Goal: Task Accomplishment & Management: Use online tool/utility

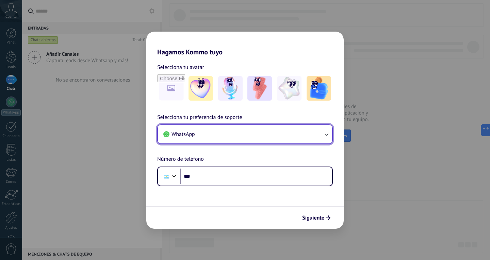
click at [281, 136] on button "WhatsApp" at bounding box center [245, 134] width 174 height 18
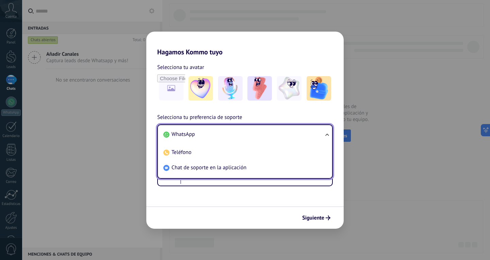
click at [282, 131] on li "WhatsApp" at bounding box center [243, 134] width 166 height 15
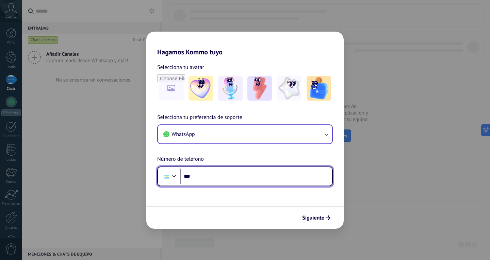
click at [223, 175] on input "***" at bounding box center [256, 177] width 152 height 16
type input "**********"
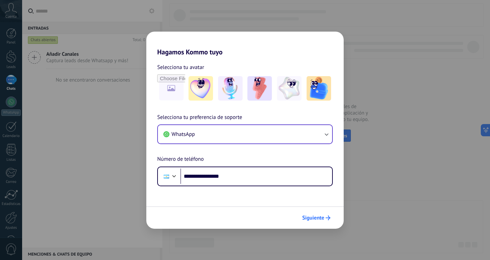
click at [320, 218] on span "Siguiente" at bounding box center [313, 218] width 22 height 5
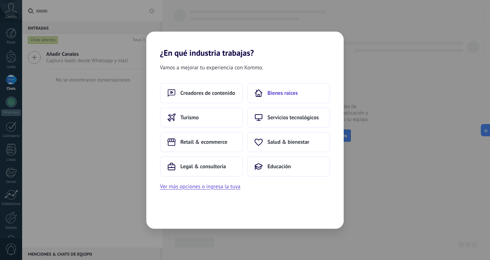
click at [281, 90] on span "Bienes raíces" at bounding box center [282, 93] width 30 height 7
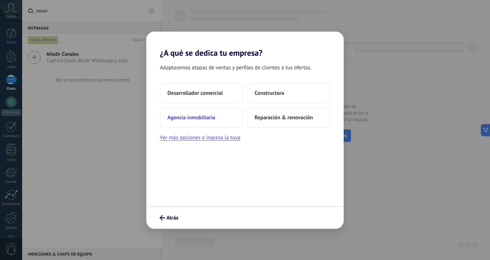
click at [239, 116] on button "Agencia inmobiliaria" at bounding box center [201, 117] width 83 height 20
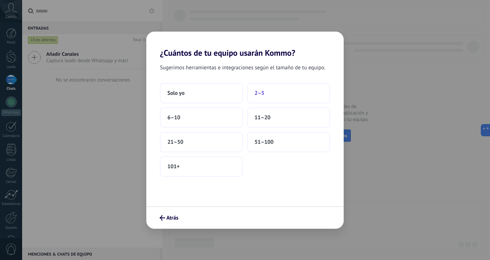
click at [266, 94] on button "2–5" at bounding box center [288, 93] width 83 height 20
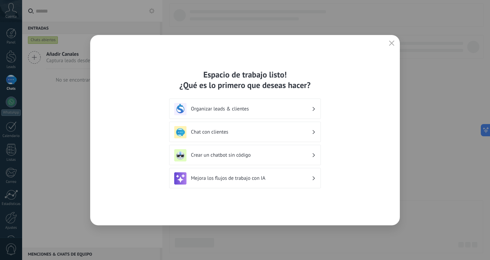
click at [295, 157] on h3 "Crear un chatbot sin código" at bounding box center [251, 155] width 121 height 6
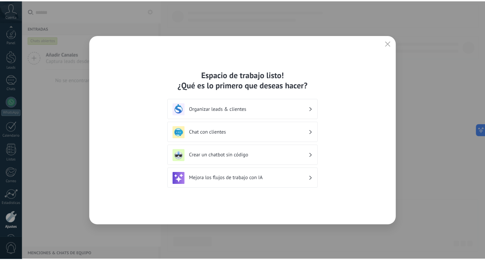
scroll to position [23, 0]
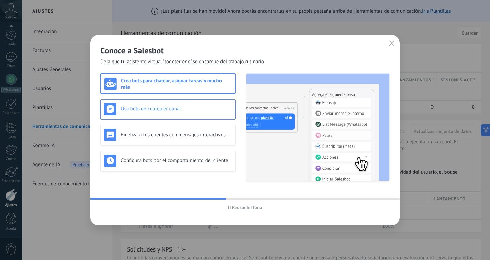
click at [184, 112] on div "Usa bots en cualquier canal" at bounding box center [168, 109] width 128 height 12
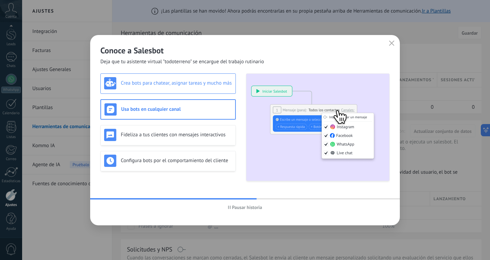
click at [189, 94] on div "Crea bots para chatear, asignar tareas y mucho más Usa bots en cualquier canal …" at bounding box center [167, 127] width 135 height 108
click at [189, 86] on div "Crea bots para chatear, asignar tareas y mucho más" at bounding box center [168, 83] width 128 height 12
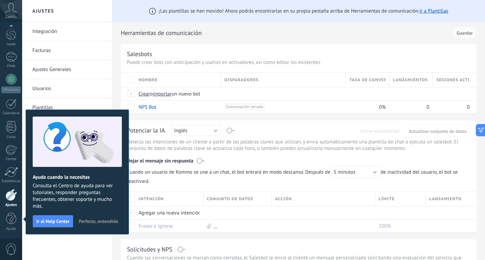
click at [95, 222] on span "Perfecto, entendido" at bounding box center [98, 221] width 39 height 5
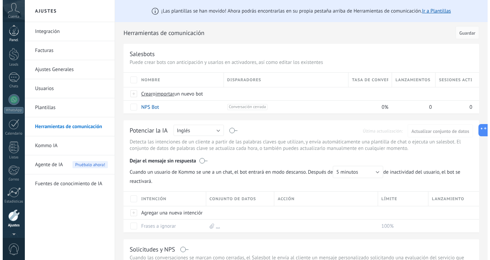
scroll to position [0, 0]
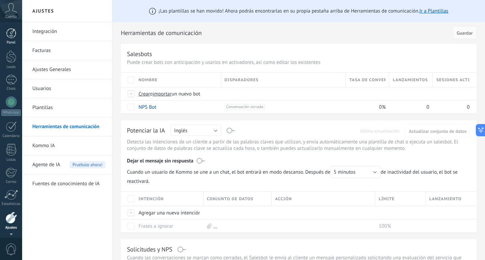
click at [13, 31] on div at bounding box center [11, 33] width 10 height 10
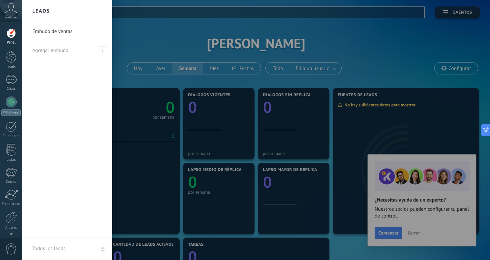
click at [420, 234] on div at bounding box center [267, 130] width 490 height 260
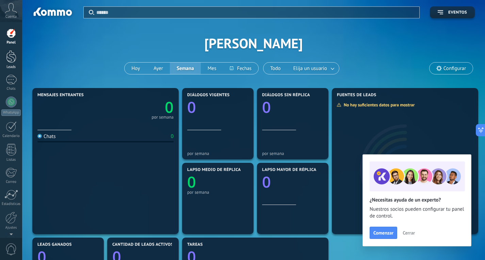
click at [10, 60] on div at bounding box center [11, 56] width 10 height 13
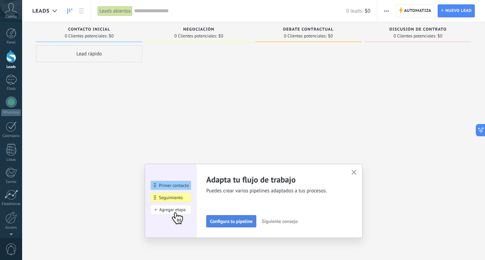
click at [246, 224] on span "Configura tu pipeline" at bounding box center [231, 221] width 43 height 5
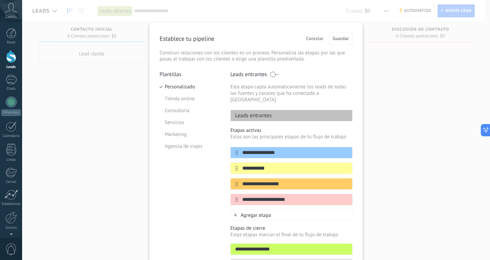
click at [313, 38] on span "Cancelar" at bounding box center [314, 38] width 17 height 5
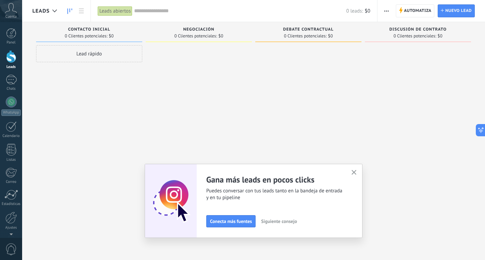
click at [356, 171] on icon "button" at bounding box center [353, 172] width 5 height 5
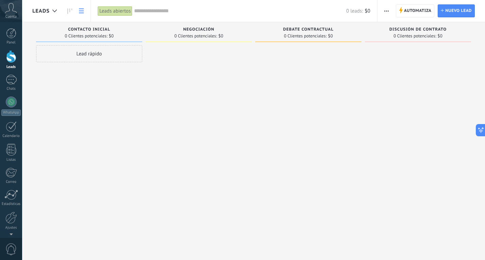
click at [82, 12] on icon at bounding box center [81, 11] width 5 height 5
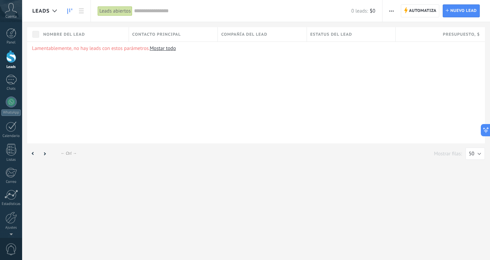
click at [71, 11] on icon at bounding box center [69, 11] width 5 height 5
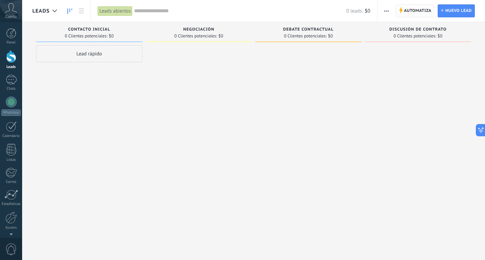
click at [415, 13] on span "Automatiza" at bounding box center [418, 11] width 28 height 12
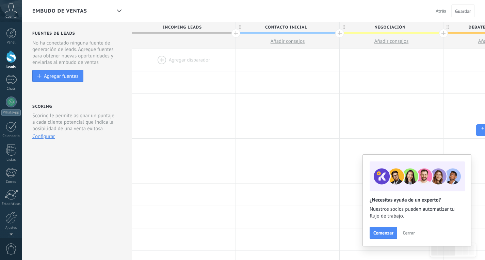
click at [412, 234] on span "Cerrar" at bounding box center [408, 233] width 12 height 5
